Goal: Transaction & Acquisition: Book appointment/travel/reservation

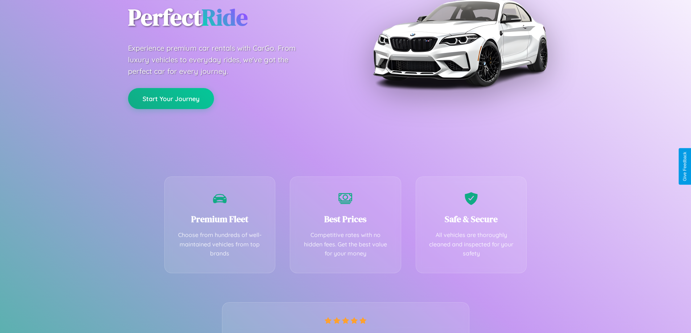
scroll to position [143, 0]
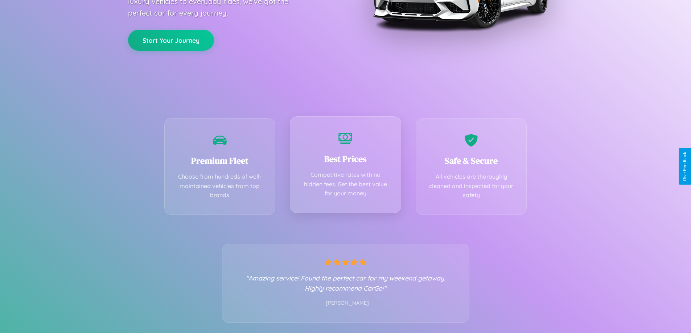
click at [345, 167] on div "Best Prices Competitive rates with no hidden fees. Get the best value for your …" at bounding box center [345, 164] width 111 height 97
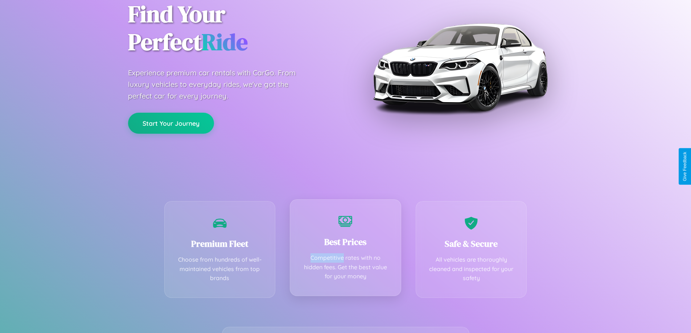
scroll to position [0, 0]
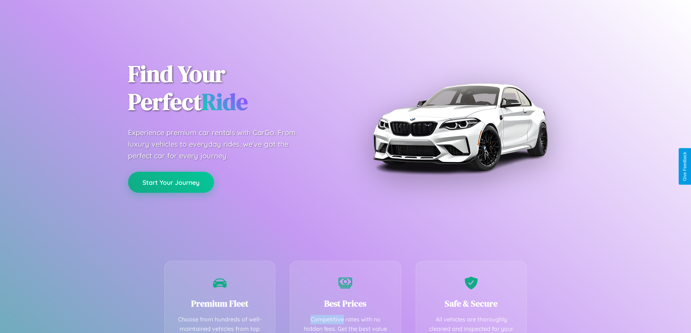
click at [171, 183] on button "Start Your Journey" at bounding box center [171, 182] width 86 height 21
click at [171, 182] on button "Start Your Journey" at bounding box center [171, 182] width 86 height 21
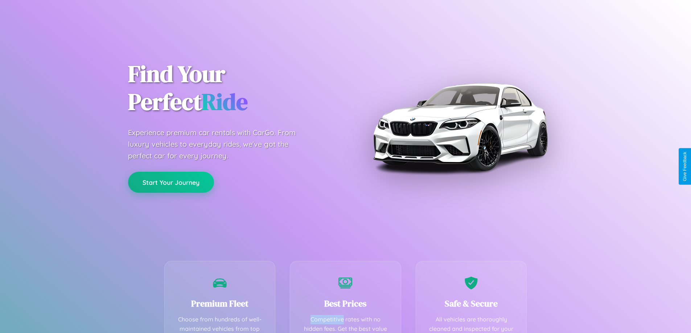
click at [171, 182] on button "Start Your Journey" at bounding box center [171, 182] width 86 height 21
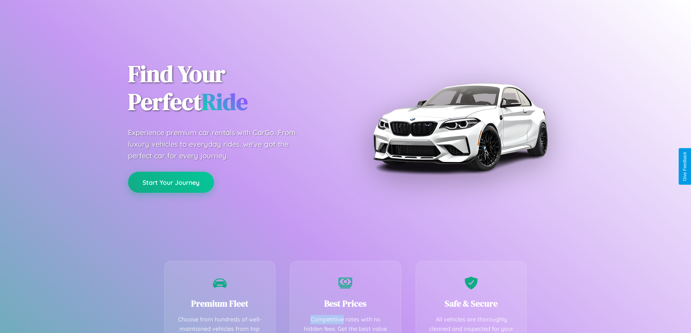
click at [171, 182] on button "Start Your Journey" at bounding box center [171, 182] width 86 height 21
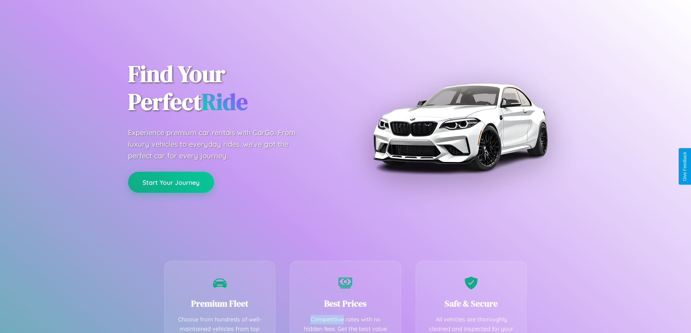
click at [171, 182] on button "Start Your Journey" at bounding box center [171, 182] width 86 height 21
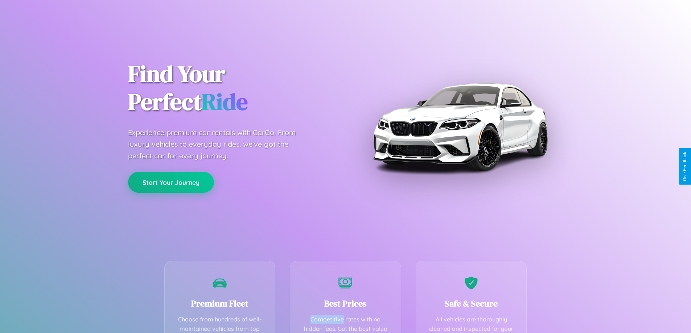
click at [171, 182] on button "Start Your Journey" at bounding box center [171, 182] width 86 height 21
